Goal: Task Accomplishment & Management: Complete application form

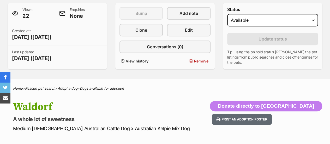
scroll to position [124, 0]
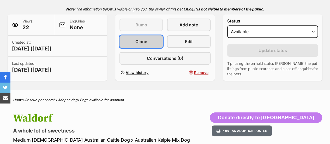
click at [141, 38] on span "Clone" at bounding box center [142, 41] width 12 height 6
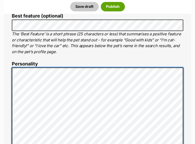
scroll to position [286, 0]
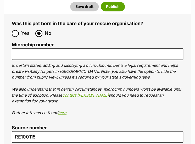
scroll to position [1943, 0]
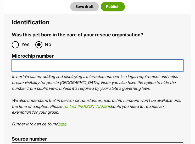
click at [28, 59] on input "Microchip number" at bounding box center [97, 65] width 171 height 12
paste input "956000018331828"
type input "956000018331828"
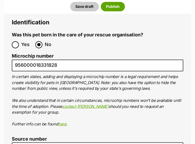
click at [137, 53] on label "Microchip number" at bounding box center [97, 55] width 171 height 5
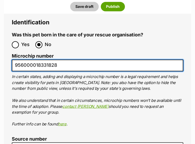
click at [137, 59] on input "956000018331828" at bounding box center [97, 65] width 171 height 12
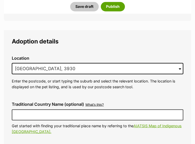
scroll to position [1434, 0]
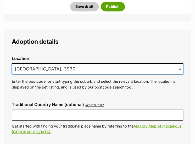
click at [84, 63] on input "Mount Eliza, VIC, 3930" at bounding box center [97, 68] width 171 height 11
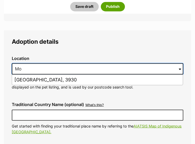
type input "M"
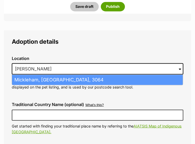
click at [60, 74] on li "Mickleham, Victoria, 3064" at bounding box center [97, 79] width 170 height 10
type input "Mickleham, Victoria, 3064"
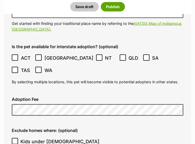
scroll to position [1537, 0]
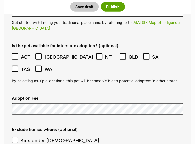
click at [137, 57] on div "Is the pet available for interstate adoption? (optional) ACT NSW NT QLD SA TAS …" at bounding box center [97, 63] width 179 height 49
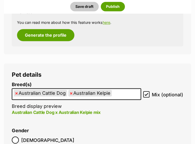
scroll to position [759, 0]
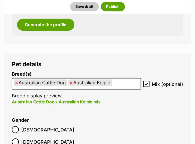
click at [16, 82] on span "×" at bounding box center [16, 82] width 3 height 7
select select "723"
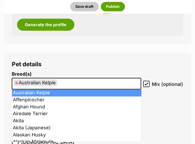
click at [17, 84] on span "×" at bounding box center [16, 82] width 3 height 7
select select
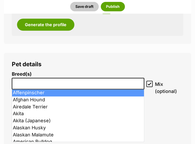
click at [24, 84] on input "search" at bounding box center [78, 81] width 129 height 5
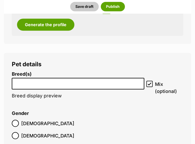
click at [26, 84] on input "search" at bounding box center [78, 81] width 129 height 5
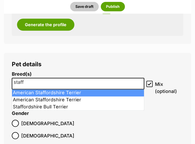
type input "staff"
select select "198"
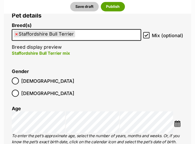
scroll to position [810, 0]
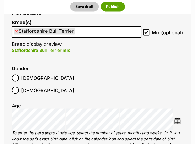
click at [121, 84] on li "Gender Male Female" at bounding box center [97, 81] width 171 height 31
click at [177, 117] on img at bounding box center [177, 120] width 7 height 7
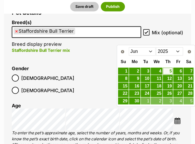
click at [123, 51] on span "Prev" at bounding box center [122, 51] width 4 height 4
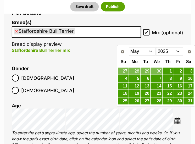
click at [123, 52] on span "Prev" at bounding box center [122, 51] width 4 height 4
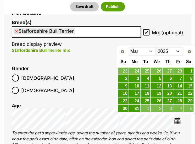
click at [122, 52] on span "Prev" at bounding box center [122, 51] width 4 height 4
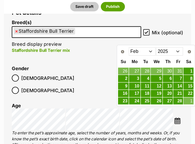
click at [187, 72] on link "1" at bounding box center [188, 70] width 10 height 7
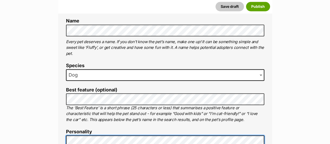
scroll to position [211, 0]
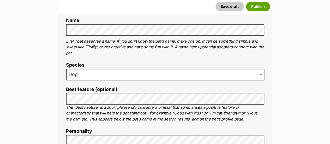
click at [258, 12] on div "Save draft Publish" at bounding box center [165, 7] width 214 height 14
click at [260, 7] on button "Publish" at bounding box center [258, 6] width 24 height 9
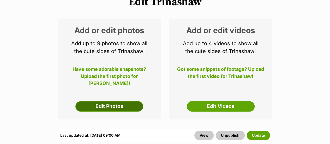
click at [109, 101] on link "Edit Photos" at bounding box center [110, 106] width 68 height 10
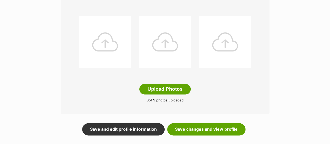
scroll to position [280, 0]
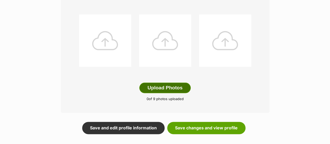
click at [166, 83] on button "Upload Photos" at bounding box center [165, 88] width 51 height 10
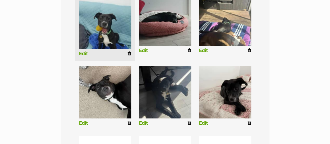
click at [316, 37] on div "Editing Trinashaw's photos Add pet photos Add up to 9 photos or videos to show …" at bounding box center [165, 88] width 330 height 334
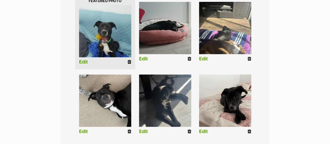
scroll to position [150, 0]
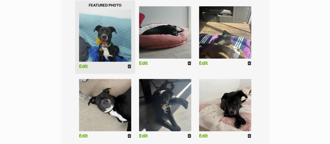
click at [85, 64] on link "Edit" at bounding box center [83, 66] width 9 height 5
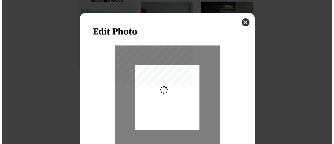
scroll to position [0, 0]
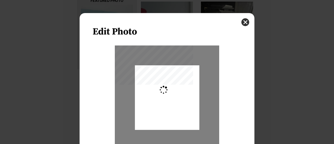
type input "0.2744"
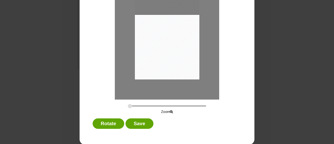
scroll to position [51, 0]
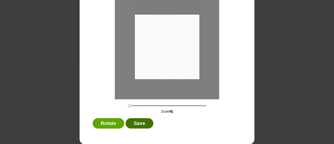
click at [136, 121] on button "Save" at bounding box center [140, 123] width 28 height 10
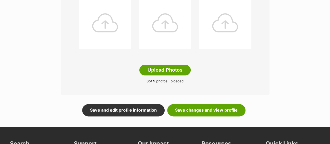
scroll to position [304, 0]
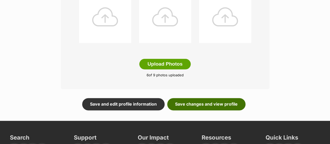
click at [205, 98] on link "Save changes and view profile" at bounding box center [206, 104] width 78 height 12
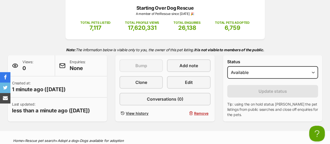
scroll to position [84, 0]
click at [190, 79] on span "Edit" at bounding box center [189, 82] width 8 height 6
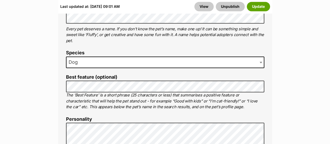
scroll to position [336, 0]
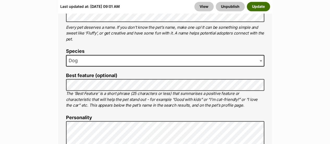
click at [266, 6] on button "Update" at bounding box center [258, 6] width 23 height 9
